Goal: Task Accomplishment & Management: Manage account settings

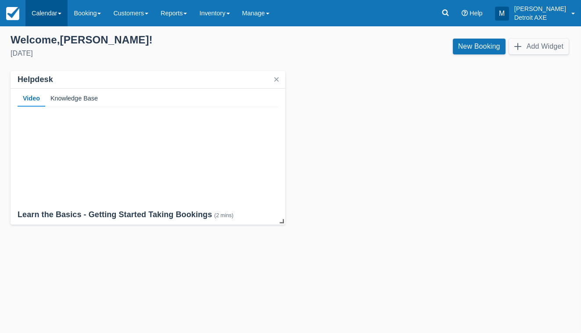
click at [53, 25] on link "Calendar" at bounding box center [46, 13] width 42 height 26
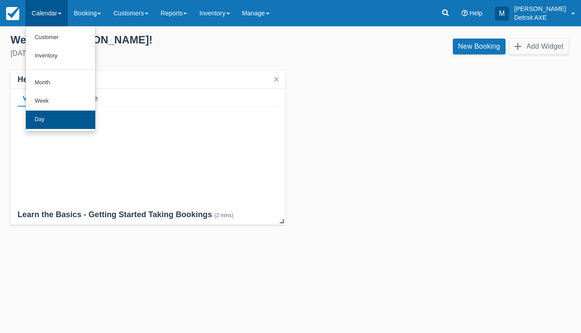
click at [43, 122] on link "Day" at bounding box center [60, 120] width 69 height 18
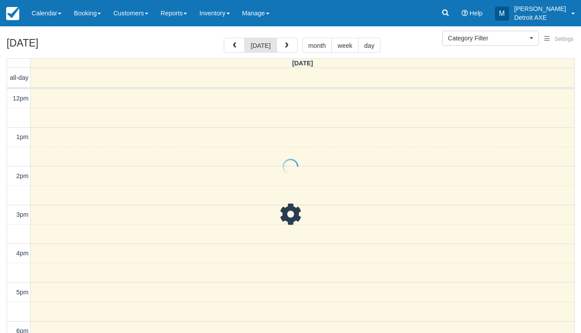
select select
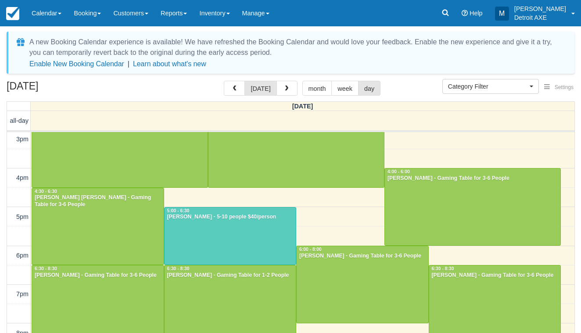
scroll to position [197, 0]
click at [214, 224] on div at bounding box center [231, 235] width 132 height 57
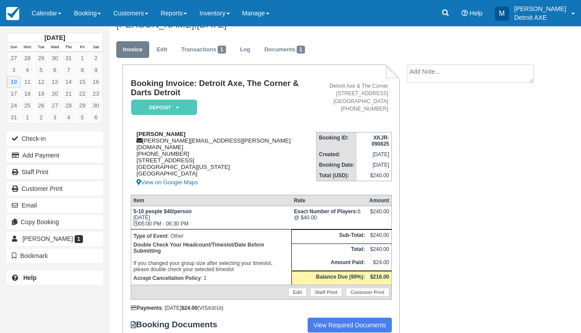
scroll to position [15, 0]
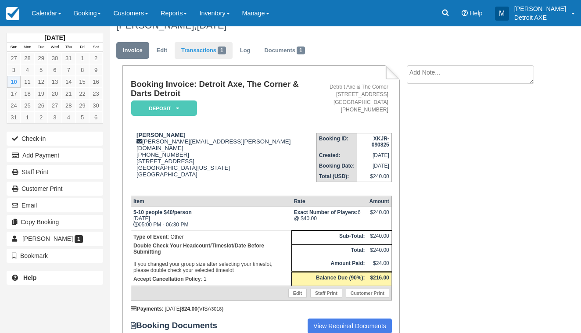
click at [213, 47] on link "Transactions 1" at bounding box center [204, 50] width 58 height 17
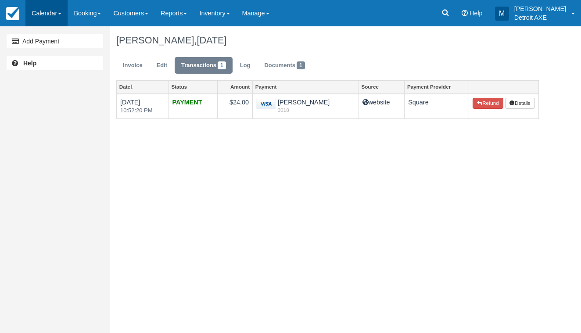
click at [46, 14] on link "Calendar" at bounding box center [46, 13] width 42 height 26
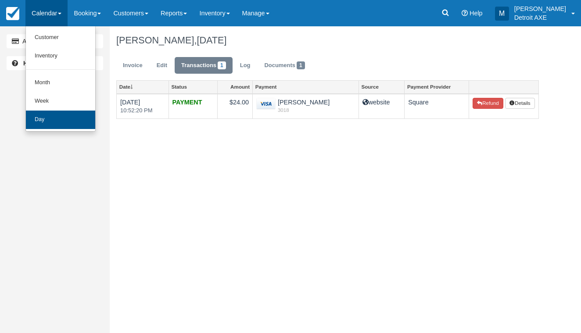
click at [62, 120] on link "Day" at bounding box center [60, 120] width 69 height 18
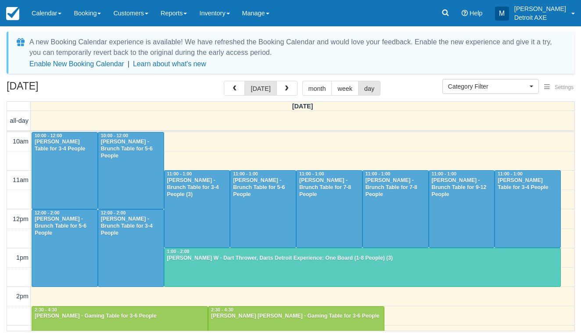
select select
click at [218, 267] on div at bounding box center [363, 267] width 396 height 38
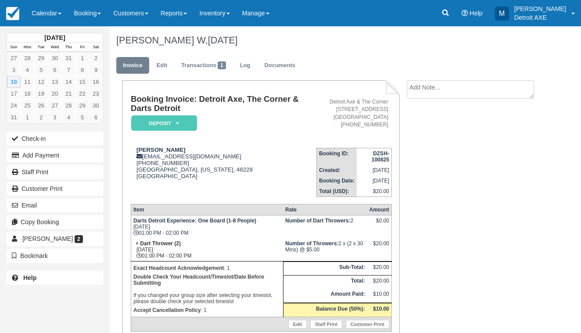
click at [193, 127] on em "Deposit" at bounding box center [164, 122] width 66 height 15
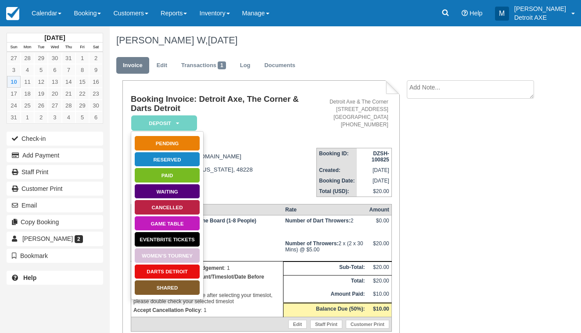
click at [183, 271] on link "Darts Detroit" at bounding box center [167, 271] width 66 height 15
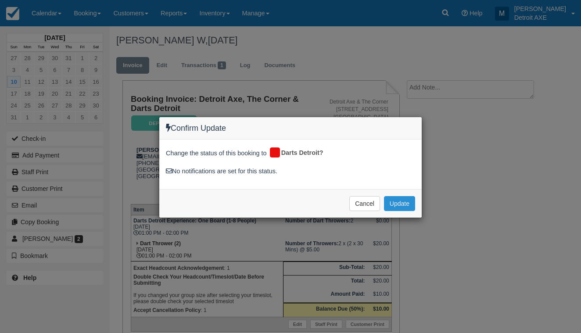
click at [388, 203] on button "Update" at bounding box center [399, 203] width 31 height 15
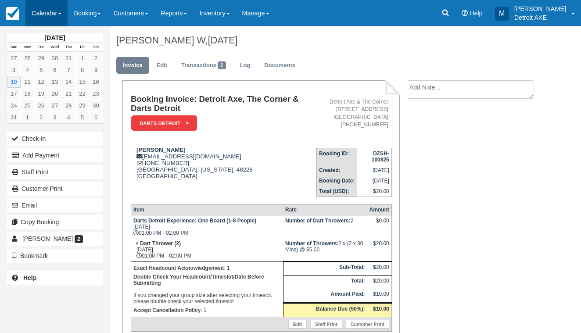
click at [47, 10] on link "Calendar" at bounding box center [46, 13] width 42 height 26
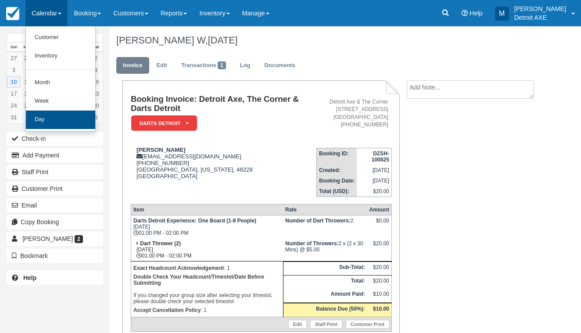
click at [70, 114] on link "Day" at bounding box center [60, 120] width 69 height 18
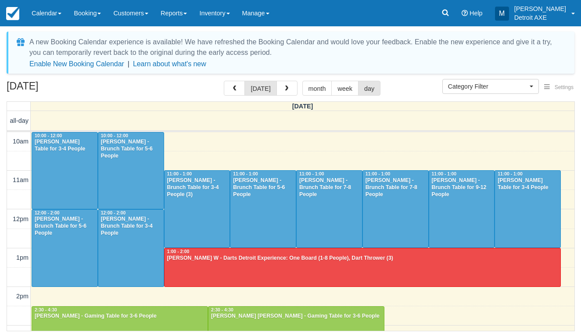
select select
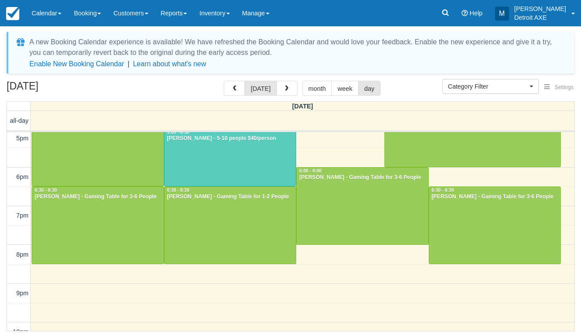
scroll to position [286, 0]
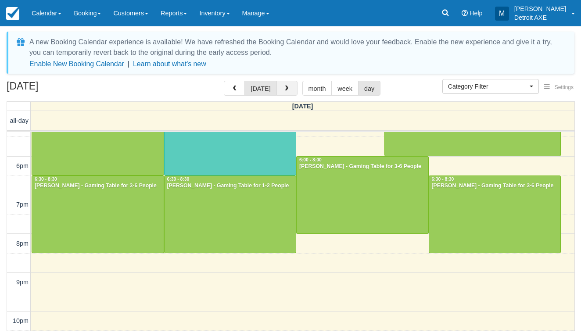
click at [283, 92] on span "button" at bounding box center [286, 89] width 6 height 6
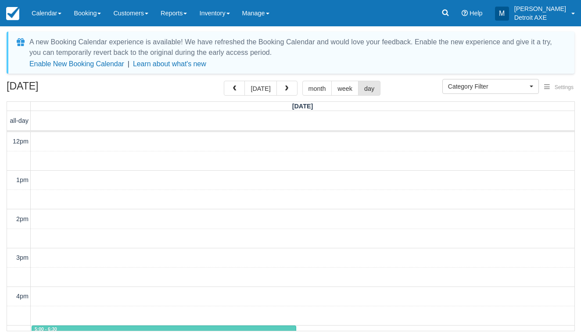
scroll to position [78, 0]
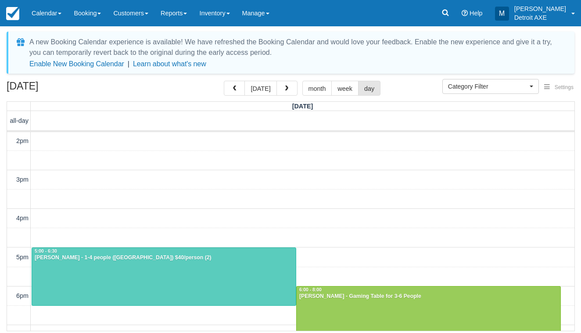
click at [173, 273] on div at bounding box center [164, 276] width 264 height 57
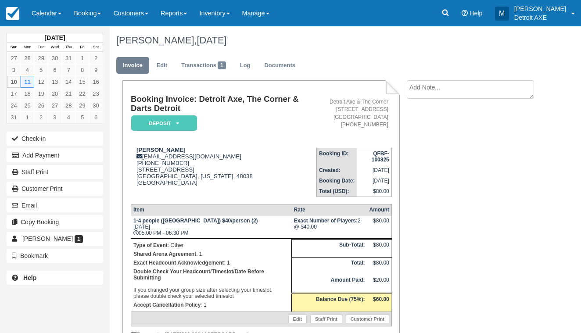
click at [189, 122] on em "Deposit" at bounding box center [164, 122] width 66 height 15
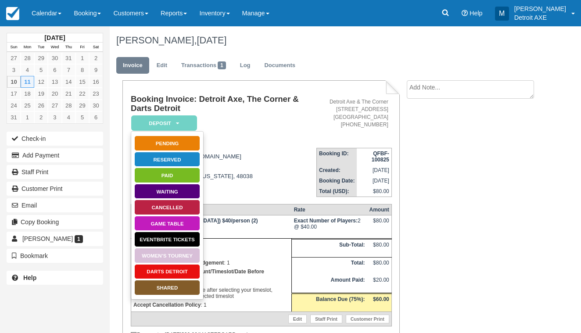
click at [150, 285] on link "SHARED" at bounding box center [167, 287] width 66 height 15
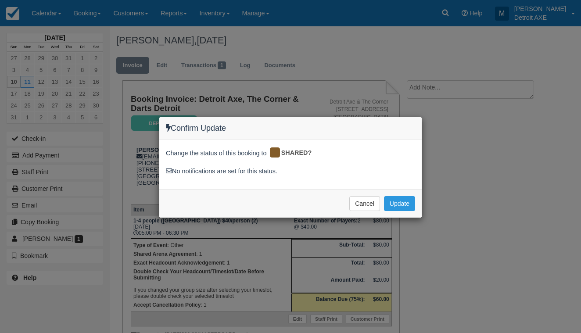
click at [403, 193] on div "Cancel Update Please wait" at bounding box center [290, 203] width 262 height 29
click at [402, 205] on button "Update" at bounding box center [399, 203] width 31 height 15
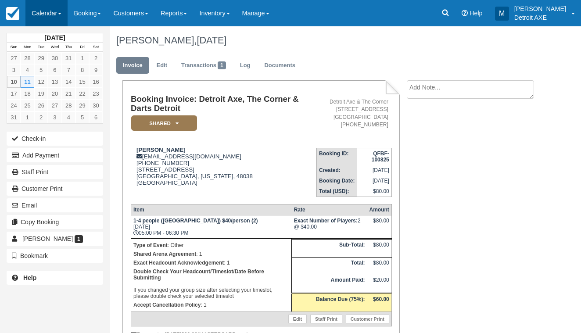
click at [53, 14] on link "Calendar" at bounding box center [46, 13] width 42 height 26
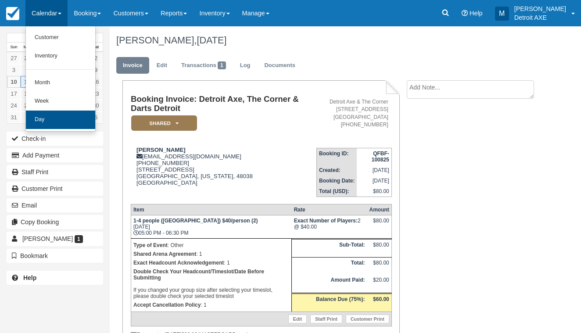
click at [54, 118] on link "Day" at bounding box center [60, 120] width 69 height 18
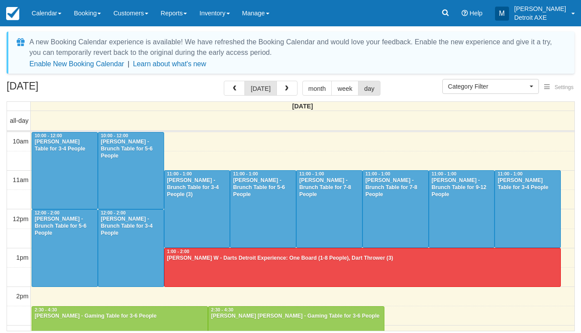
select select
click at [285, 90] on span "button" at bounding box center [286, 89] width 6 height 6
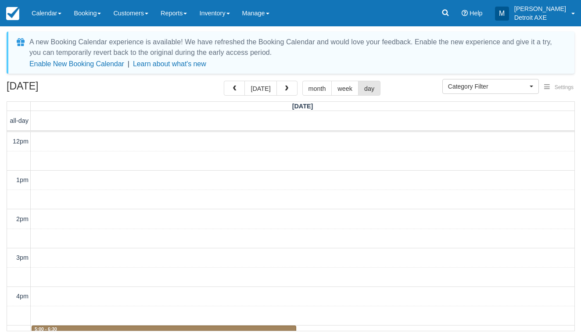
scroll to position [78, 0]
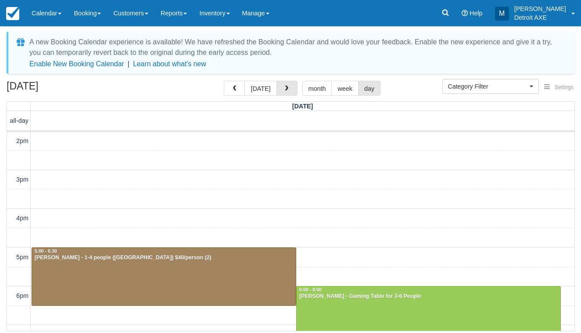
click at [285, 90] on span "button" at bounding box center [286, 89] width 6 height 6
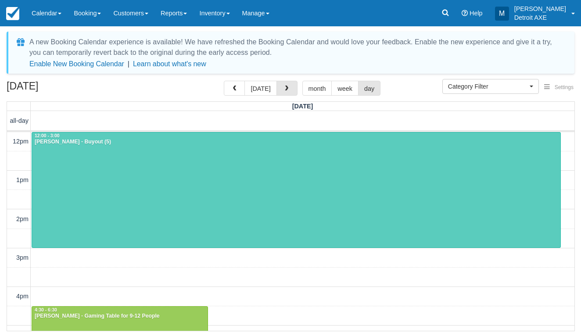
click at [285, 90] on span "button" at bounding box center [286, 89] width 6 height 6
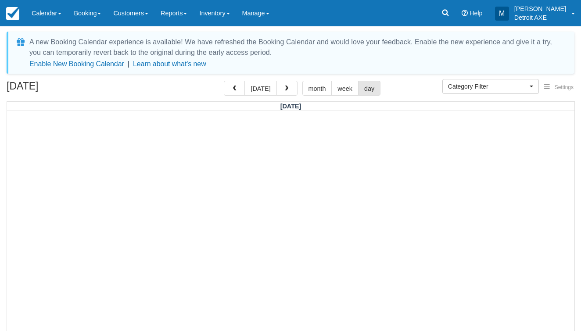
click at [285, 90] on span "button" at bounding box center [286, 89] width 6 height 6
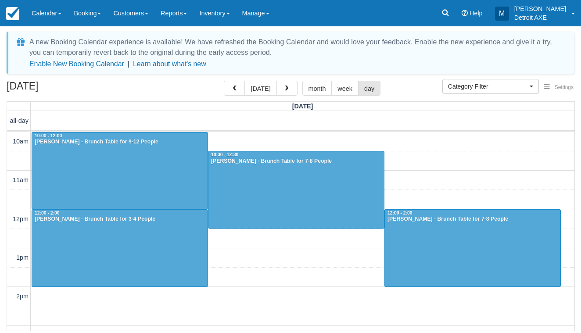
click at [285, 90] on span "button" at bounding box center [286, 89] width 6 height 6
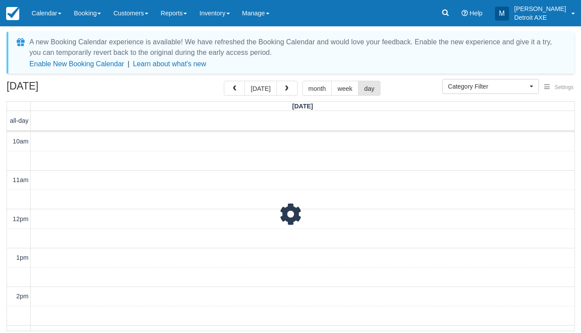
scroll to position [78, 0]
click at [285, 90] on span "button" at bounding box center [286, 89] width 6 height 6
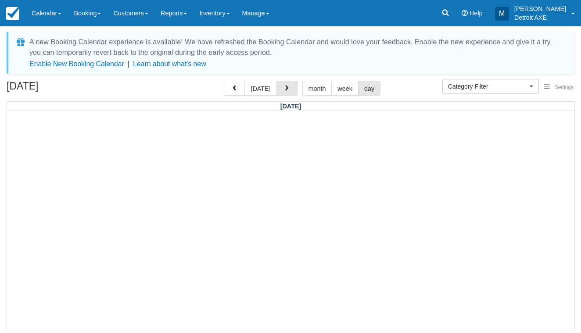
click at [285, 90] on span "button" at bounding box center [286, 89] width 6 height 6
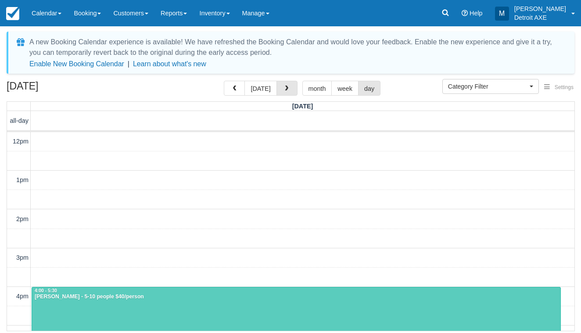
click at [285, 90] on span "button" at bounding box center [286, 89] width 6 height 6
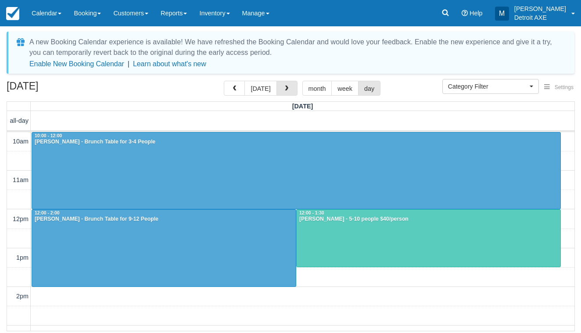
click at [285, 90] on span "button" at bounding box center [286, 89] width 6 height 6
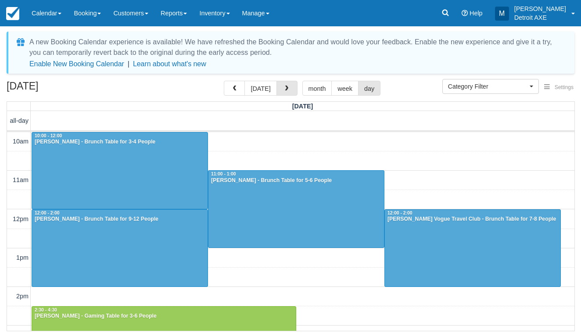
click at [285, 90] on span "button" at bounding box center [286, 89] width 6 height 6
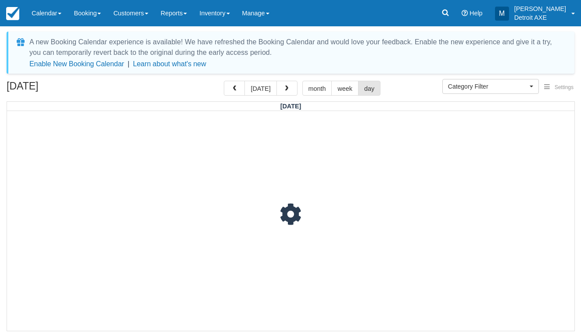
click at [285, 90] on span "button" at bounding box center [286, 89] width 6 height 6
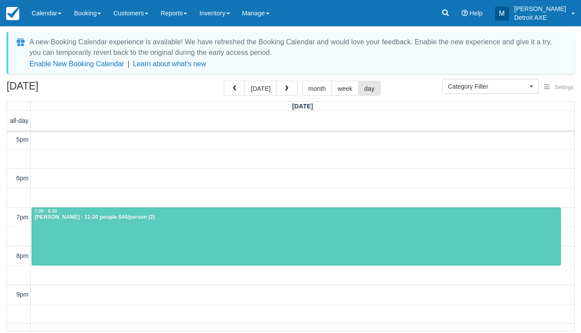
scroll to position [197, 0]
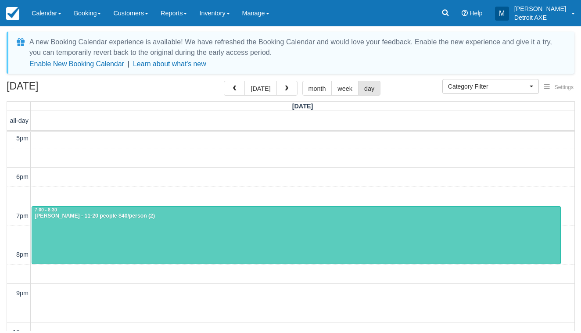
drag, startPoint x: 230, startPoint y: 225, endPoint x: 232, endPoint y: 229, distance: 4.7
click at [232, 229] on div at bounding box center [296, 235] width 528 height 57
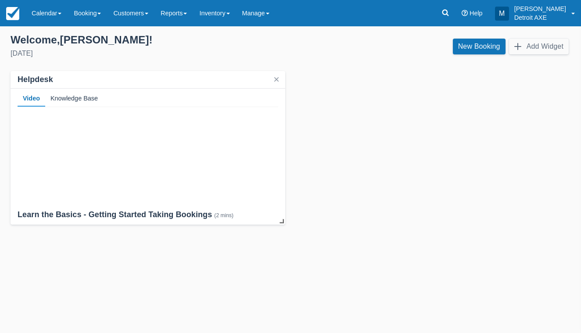
click at [38, 29] on div "Templates help to speed up your product set-up, so you can start taking booking…" at bounding box center [290, 179] width 581 height 307
click at [39, 16] on link "Calendar" at bounding box center [46, 13] width 42 height 26
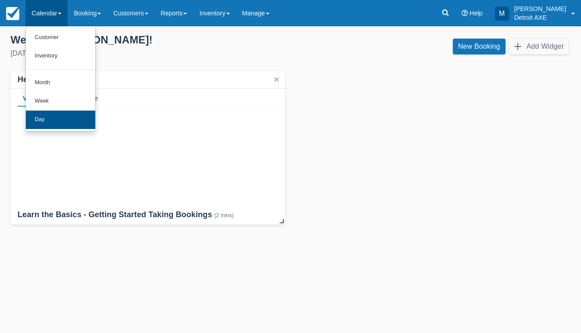
click at [51, 123] on link "Day" at bounding box center [60, 120] width 69 height 18
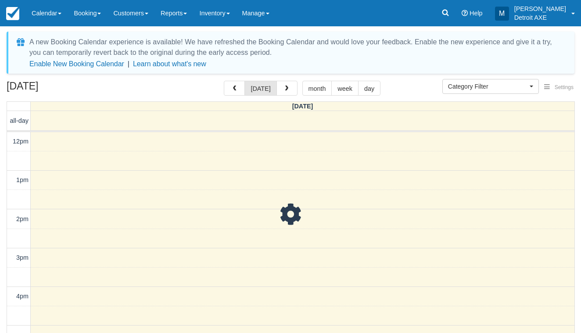
select select
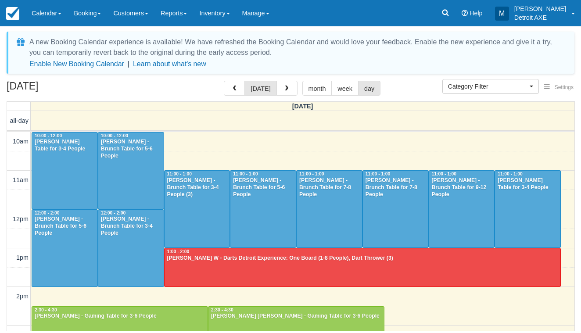
click at [206, 267] on div at bounding box center [363, 267] width 396 height 38
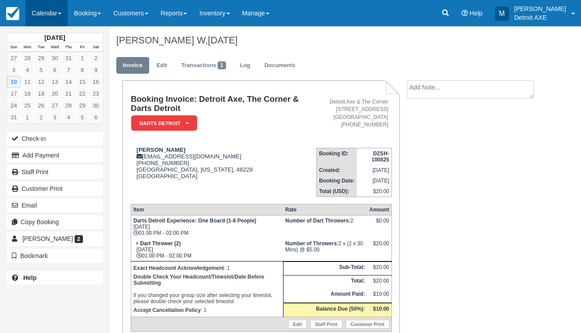
click at [54, 13] on link "Calendar" at bounding box center [46, 13] width 42 height 26
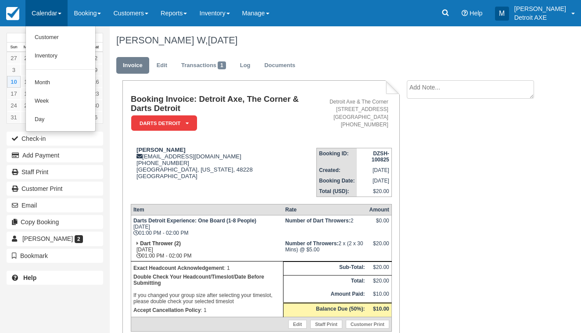
click at [53, 115] on link "Day" at bounding box center [60, 120] width 69 height 18
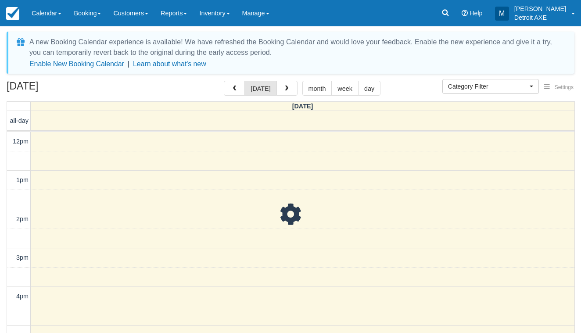
select select
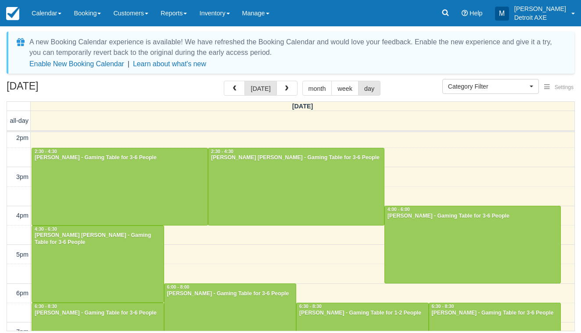
scroll to position [161, 0]
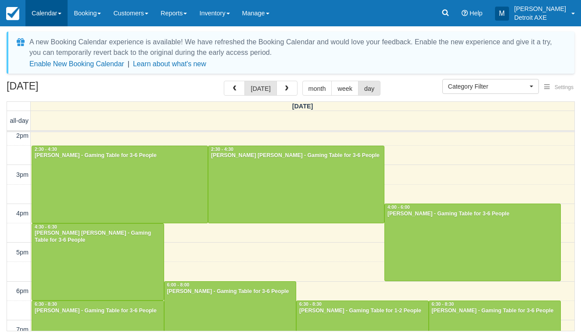
click at [44, 11] on link "Calendar" at bounding box center [46, 13] width 42 height 26
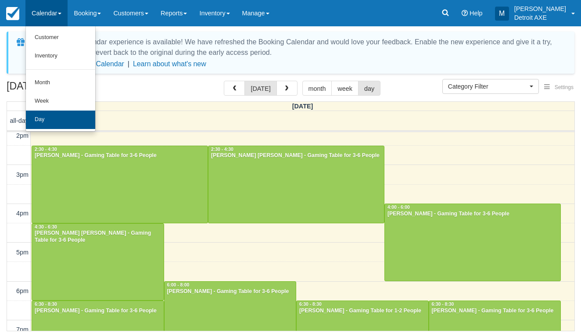
click at [52, 113] on link "Day" at bounding box center [60, 120] width 69 height 18
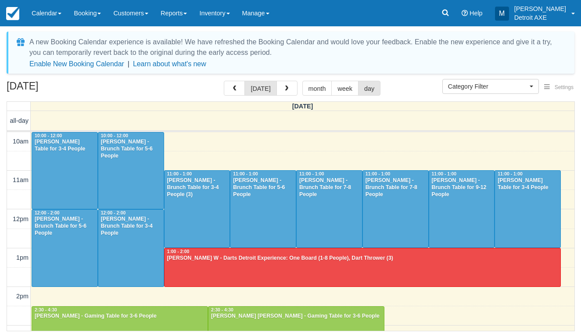
select select
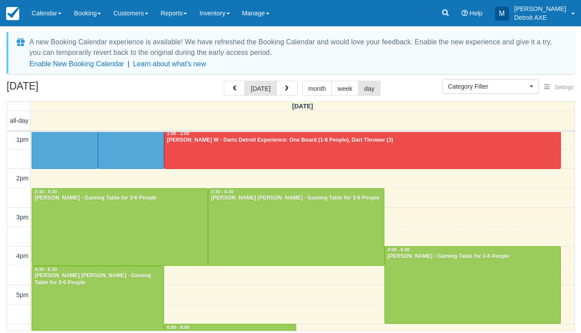
scroll to position [111, 0]
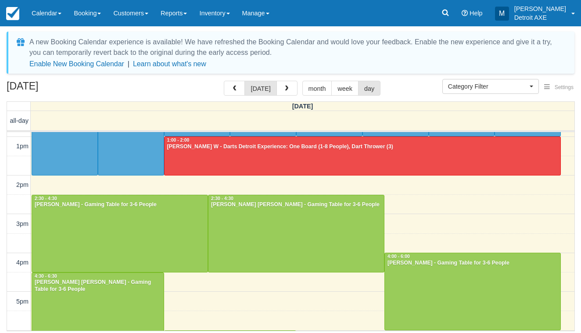
click at [244, 151] on div at bounding box center [363, 156] width 396 height 38
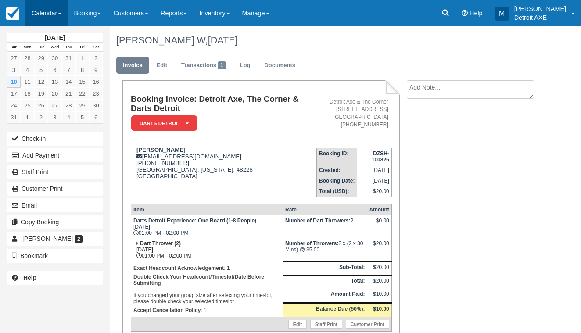
click at [67, 14] on link "Calendar" at bounding box center [46, 13] width 42 height 26
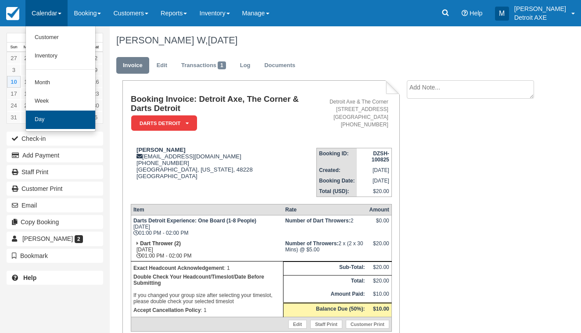
click at [69, 120] on link "Day" at bounding box center [60, 120] width 69 height 18
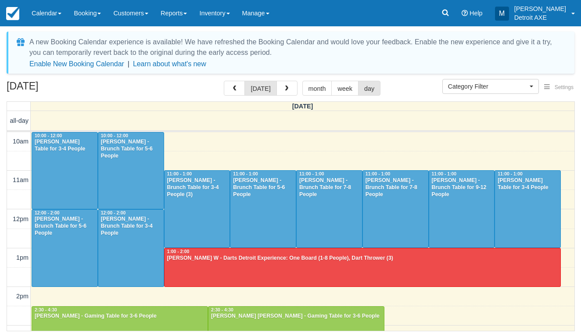
select select
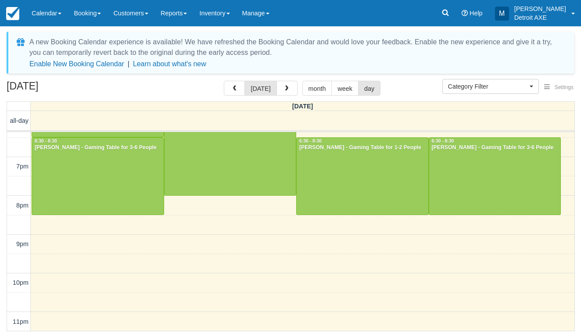
scroll to position [324, 0]
click at [287, 82] on button "button" at bounding box center [286, 88] width 21 height 15
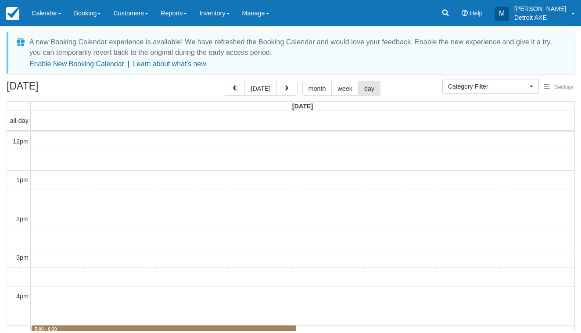
scroll to position [117, 0]
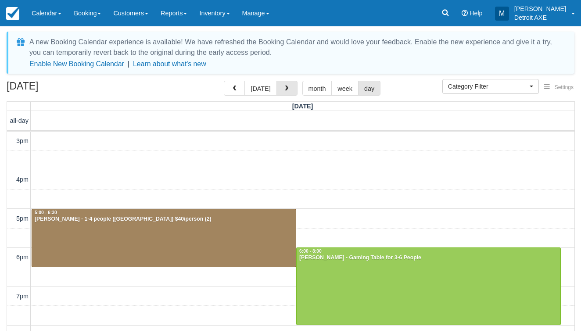
click at [287, 82] on button "button" at bounding box center [286, 88] width 21 height 15
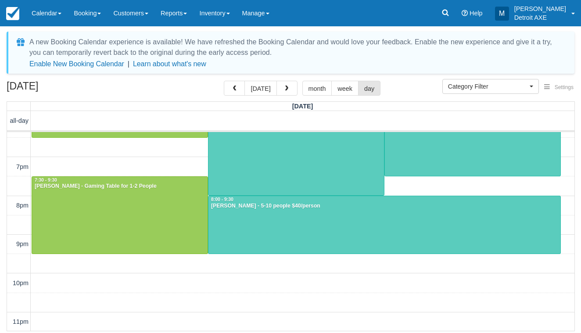
scroll to position [246, 0]
click at [279, 90] on button "button" at bounding box center [286, 88] width 21 height 15
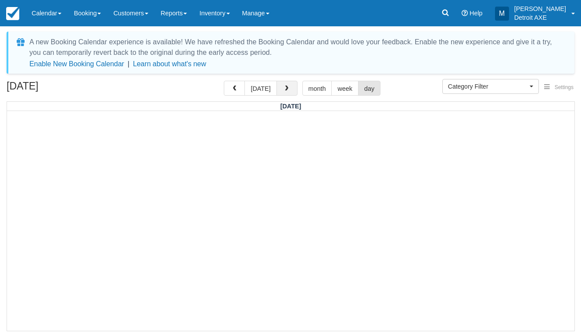
click at [279, 90] on button "button" at bounding box center [286, 88] width 21 height 15
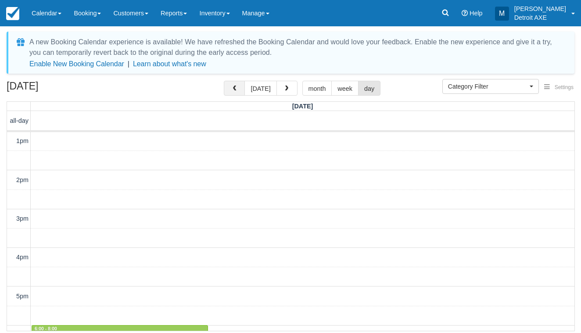
click at [228, 91] on button "button" at bounding box center [234, 88] width 21 height 15
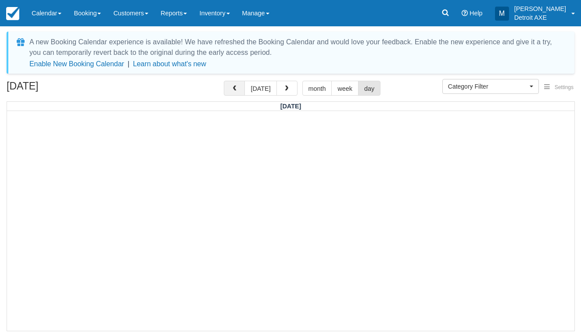
click at [228, 91] on button "button" at bounding box center [234, 88] width 21 height 15
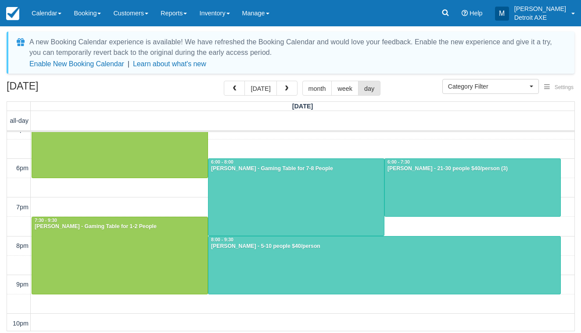
scroll to position [207, 0]
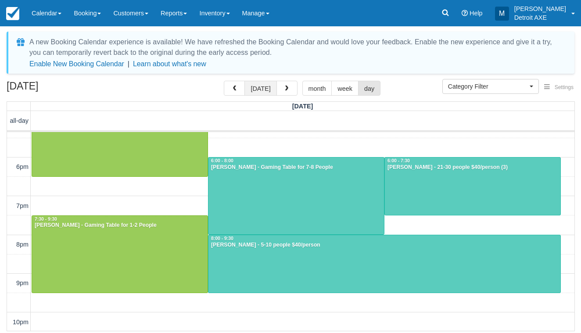
click at [261, 85] on button "[DATE]" at bounding box center [260, 88] width 32 height 15
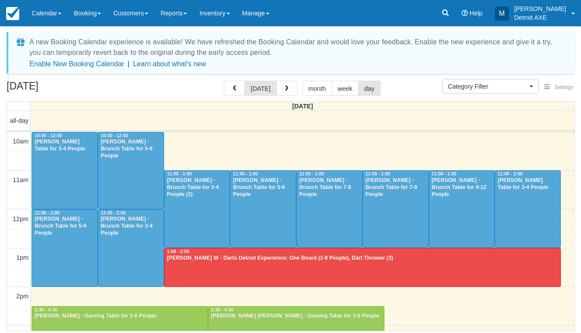
scroll to position [39, 0]
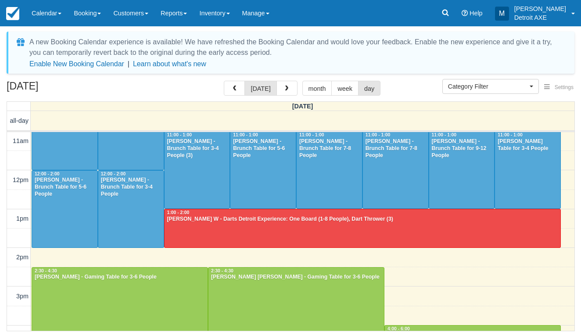
click at [279, 228] on div at bounding box center [363, 228] width 396 height 38
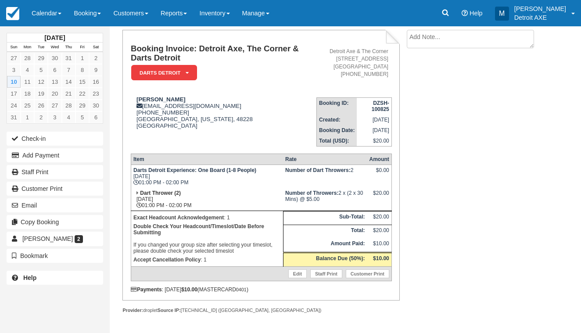
scroll to position [50, 0]
click at [57, 14] on link "Calendar" at bounding box center [46, 13] width 42 height 26
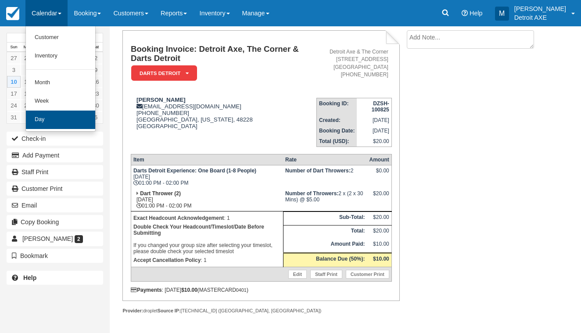
click at [52, 119] on link "Day" at bounding box center [60, 120] width 69 height 18
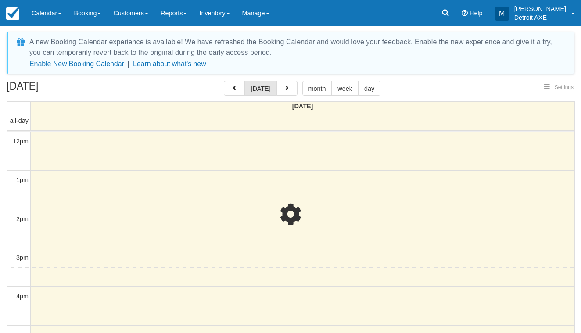
select select
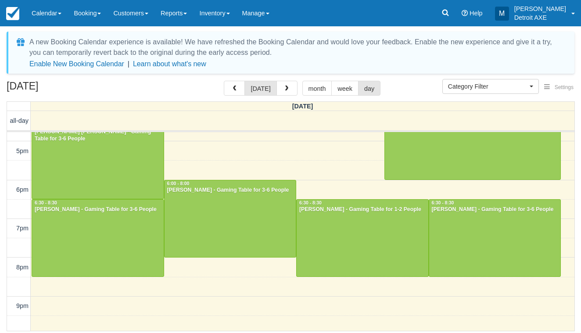
scroll to position [265, 0]
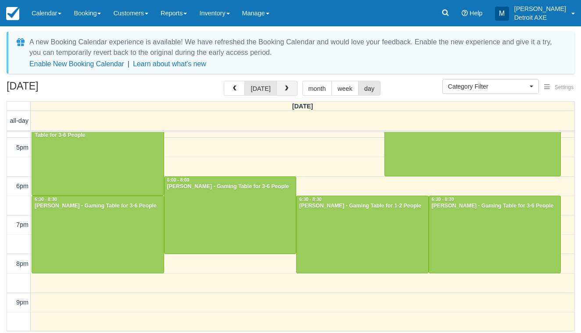
click at [284, 87] on span "button" at bounding box center [286, 89] width 6 height 6
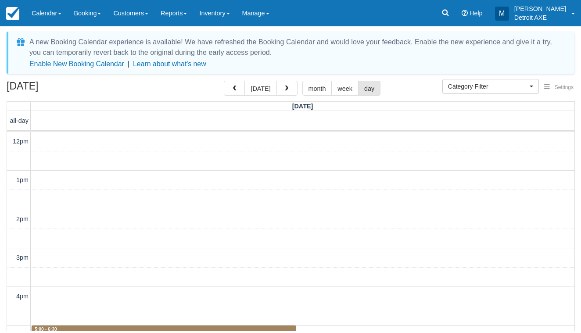
scroll to position [117, 0]
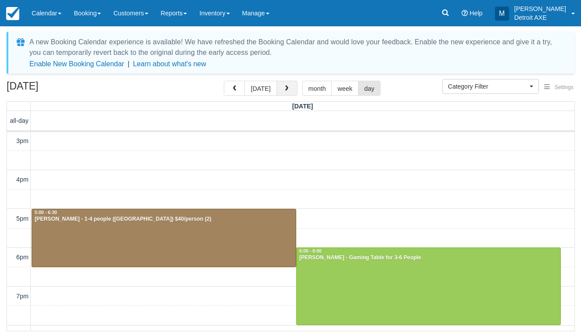
click at [289, 91] on button "button" at bounding box center [286, 88] width 21 height 15
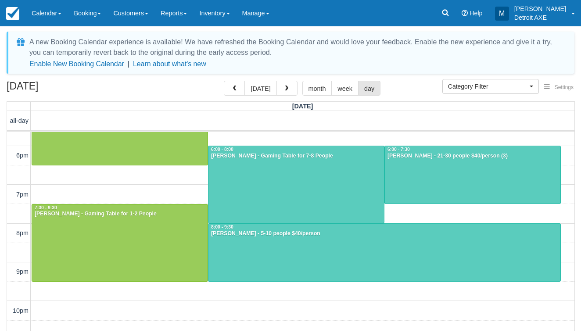
scroll to position [219, 0]
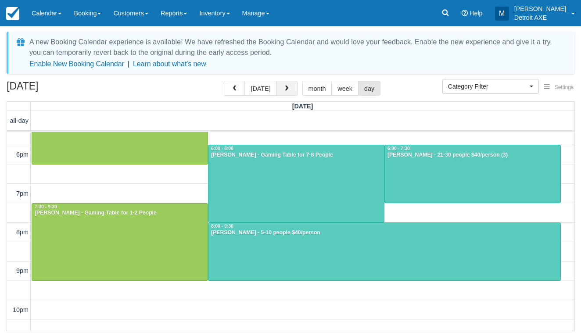
click at [285, 85] on button "button" at bounding box center [286, 88] width 21 height 15
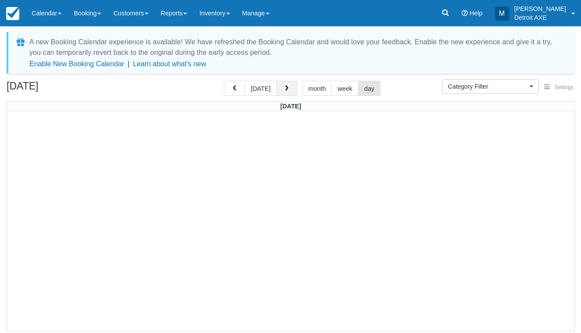
click at [285, 84] on button "button" at bounding box center [286, 88] width 21 height 15
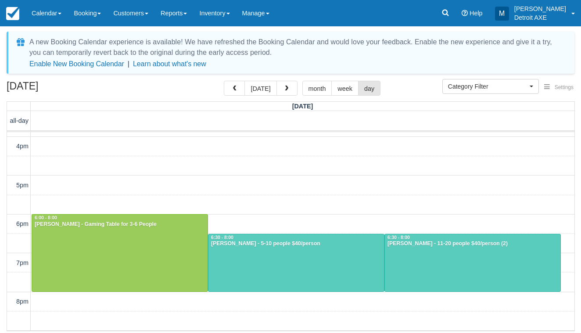
scroll to position [150, 0]
